Goal: Transaction & Acquisition: Purchase product/service

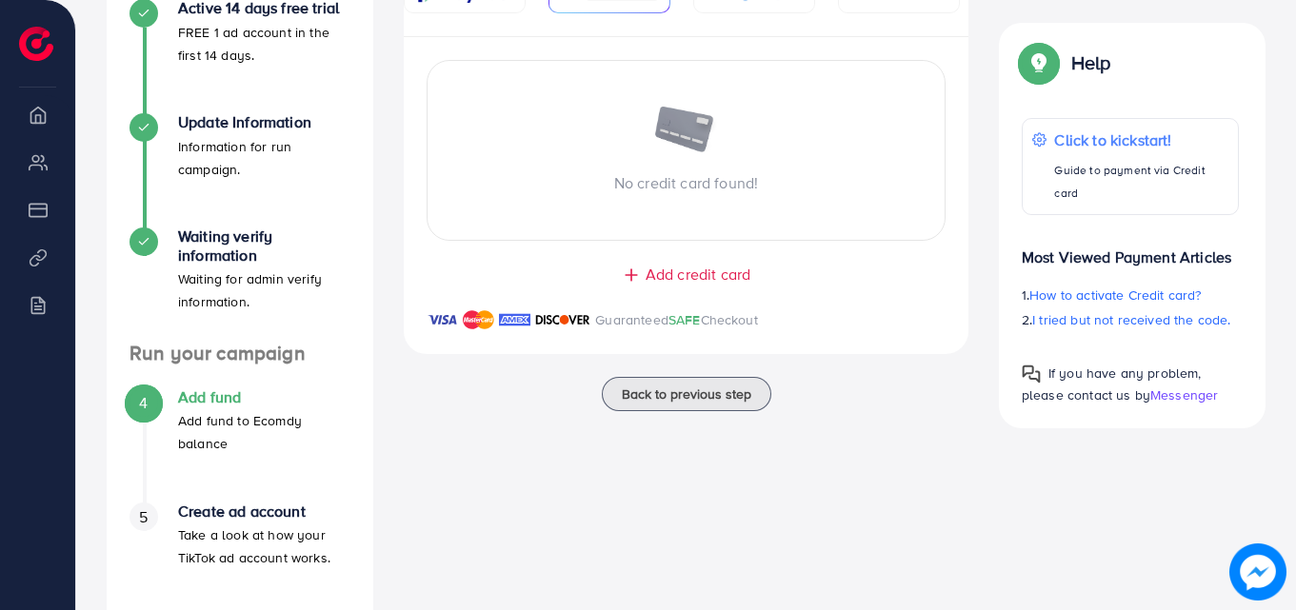
scroll to position [381, 0]
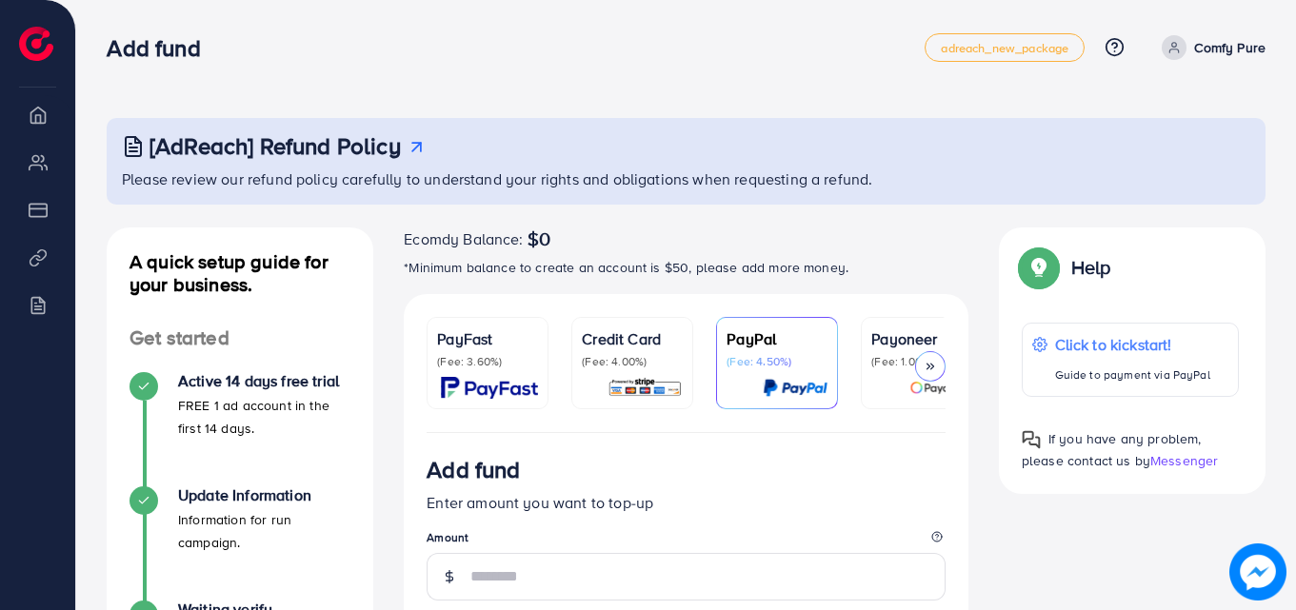
click at [587, 340] on p "Credit Card" at bounding box center [632, 339] width 101 height 23
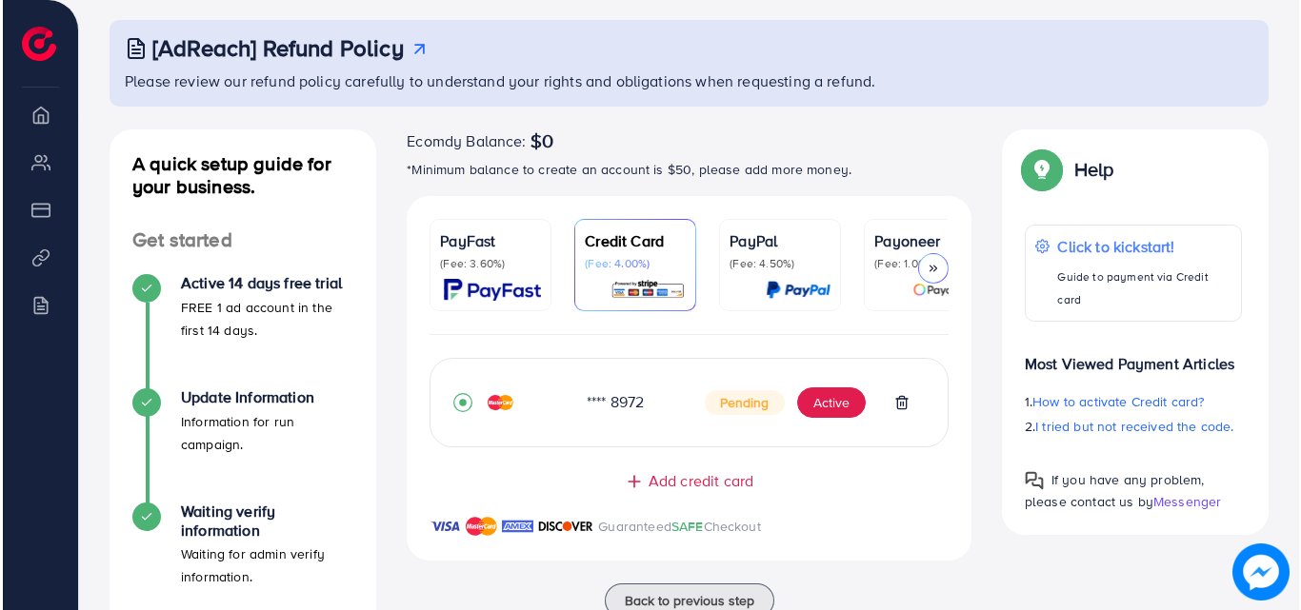
scroll to position [190, 0]
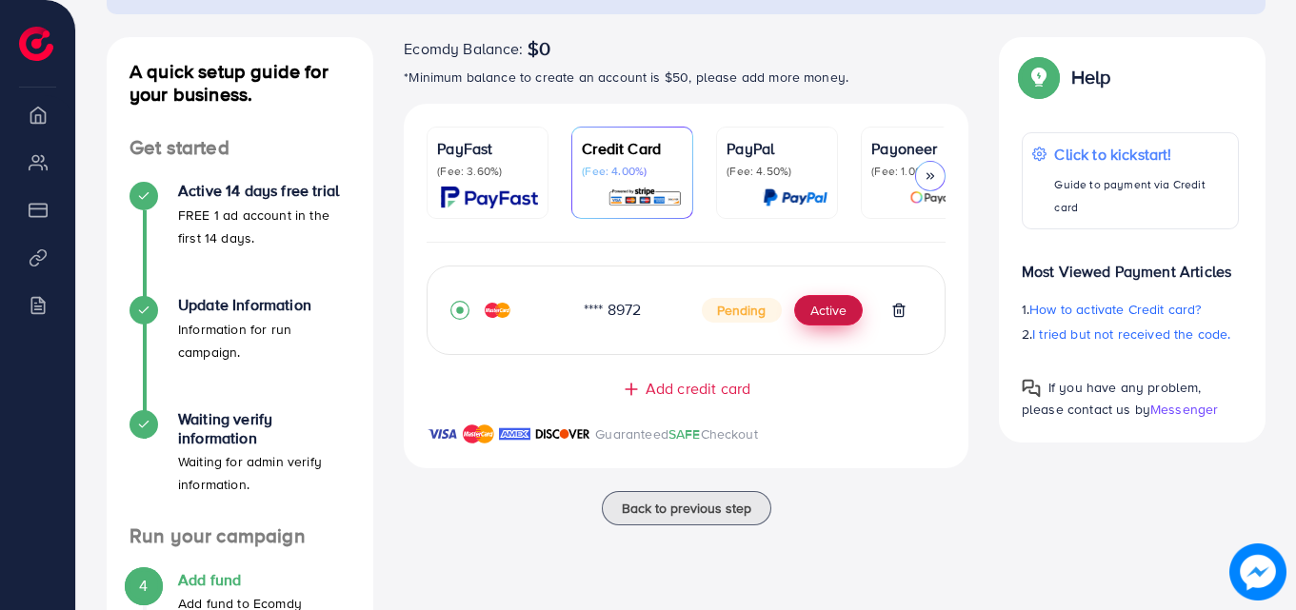
click at [837, 319] on button "Active" at bounding box center [828, 310] width 69 height 30
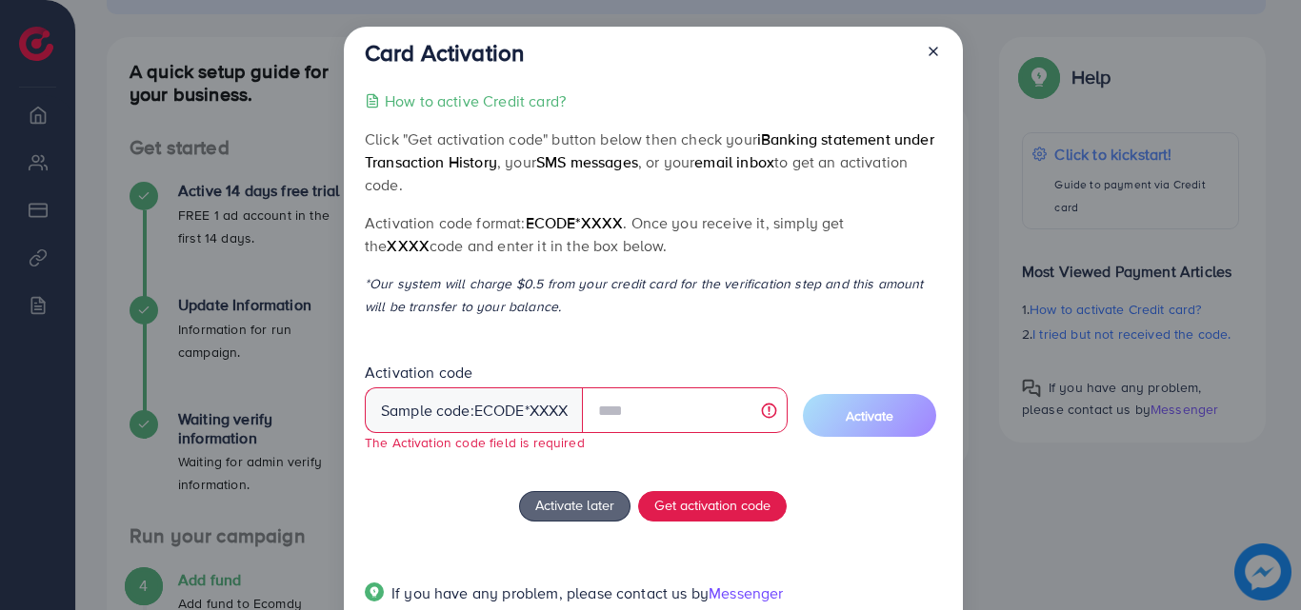
click at [721, 522] on div "How to active Credit card? Click "Get activation code" button below then check …" at bounding box center [653, 359] width 576 height 538
click at [721, 515] on span "Get activation code" at bounding box center [712, 505] width 116 height 20
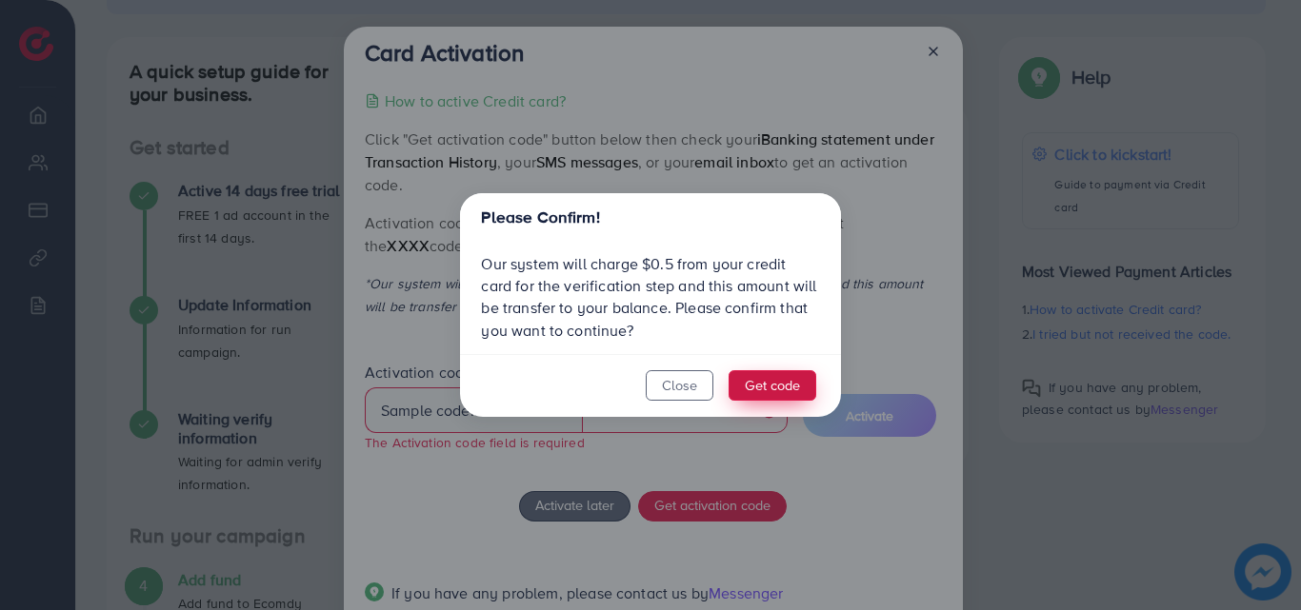
click at [797, 393] on button "Get code" at bounding box center [773, 385] width 88 height 30
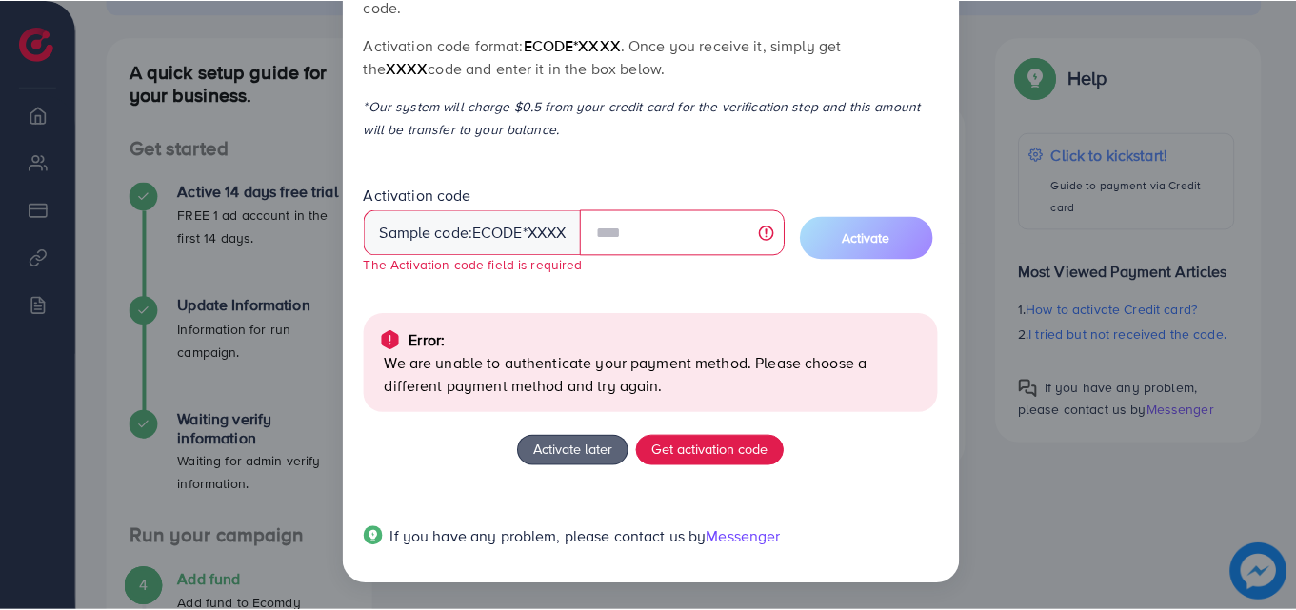
scroll to position [0, 0]
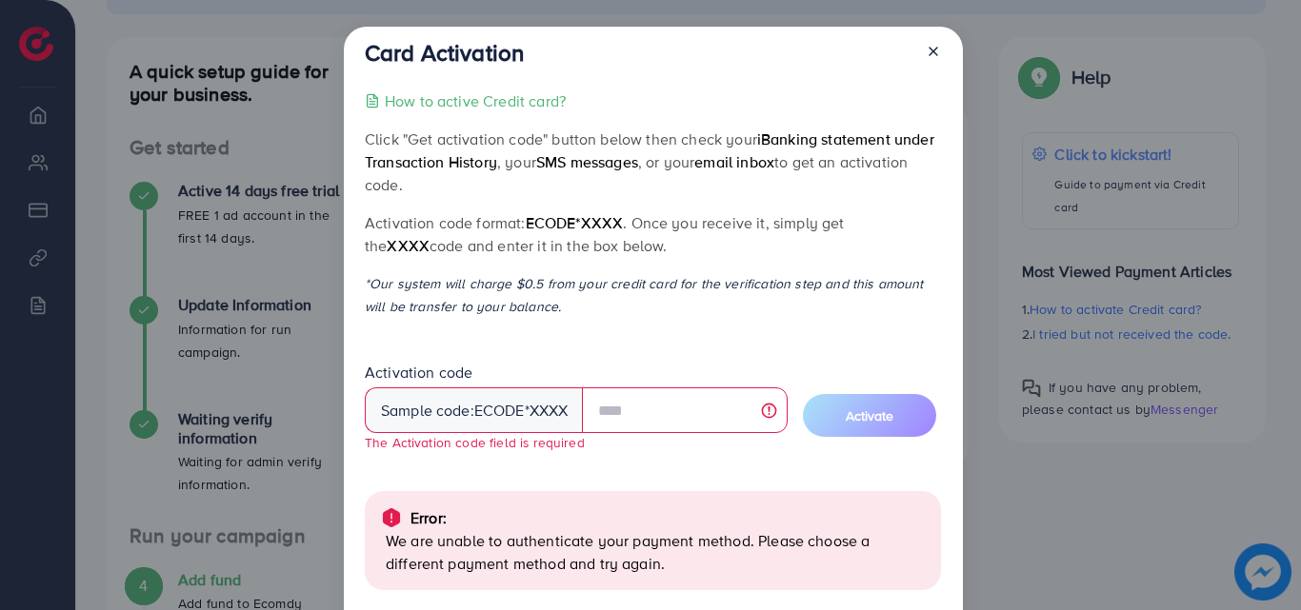
click at [929, 57] on icon at bounding box center [933, 51] width 15 height 15
